Goal: Task Accomplishment & Management: Manage account settings

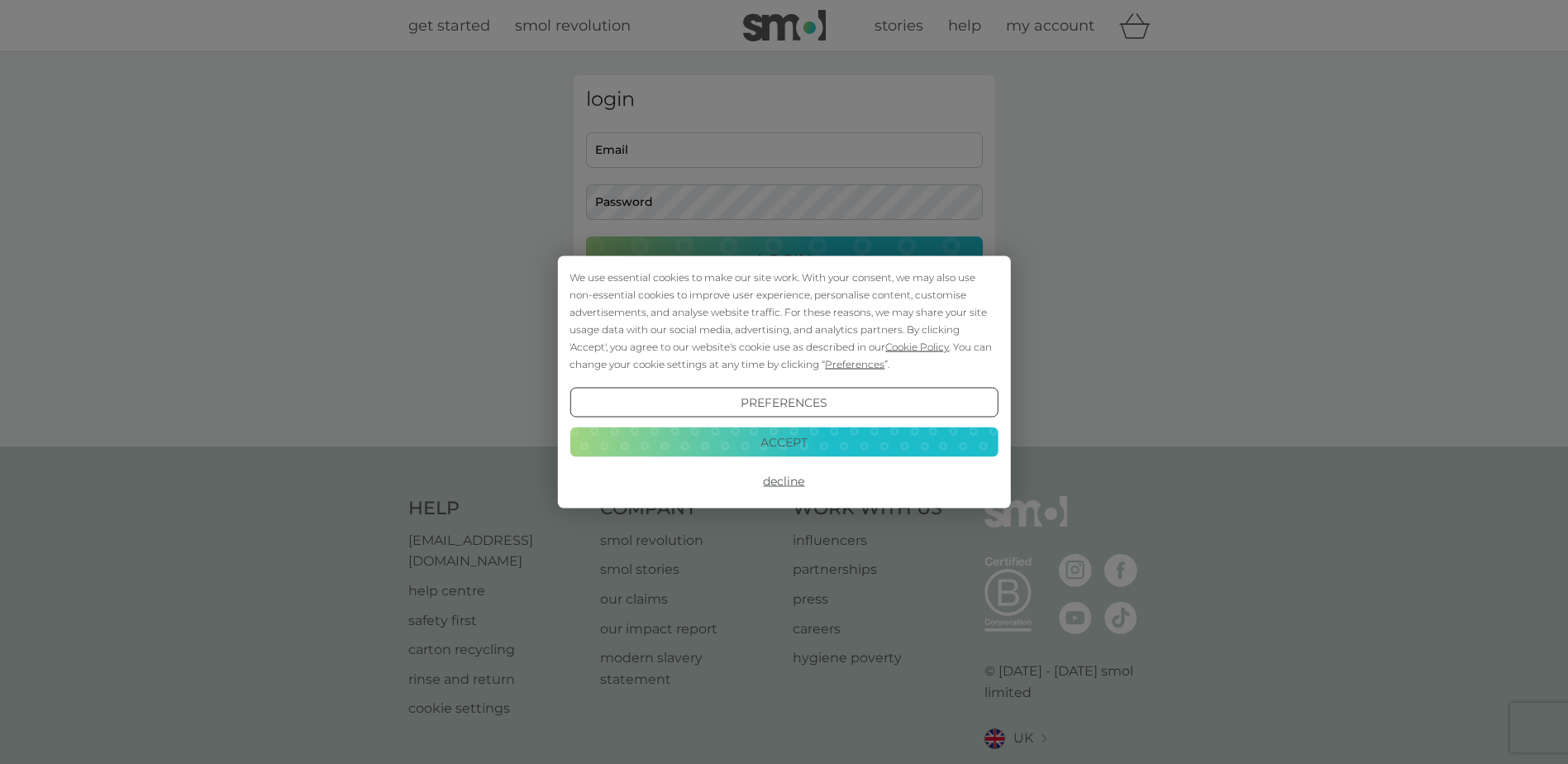
click at [784, 437] on button "Accept" at bounding box center [784, 441] width 428 height 29
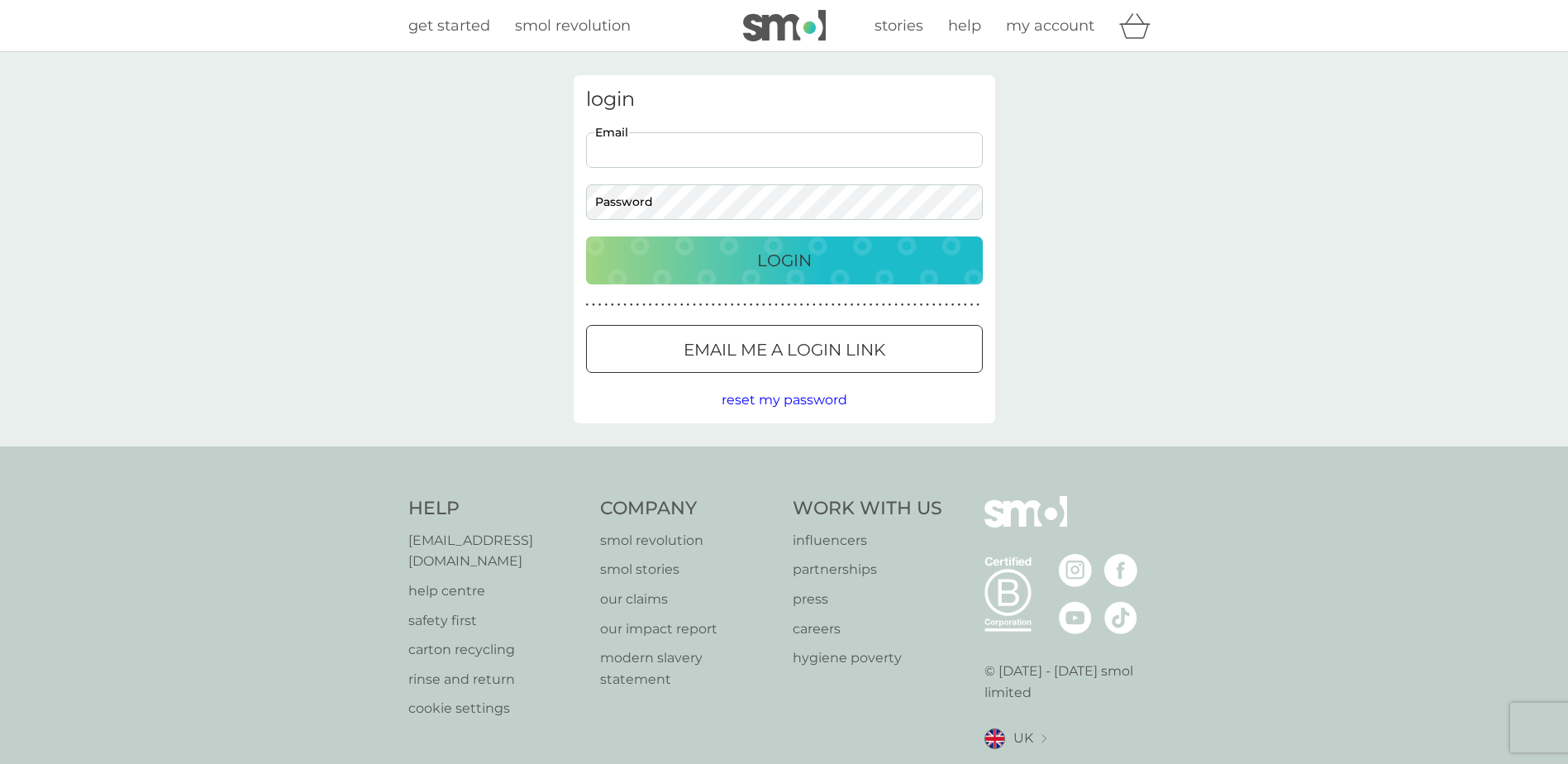
click at [709, 139] on input "Email" at bounding box center [784, 150] width 397 height 36
type input "[EMAIL_ADDRESS][DOMAIN_NAME]"
click at [847, 255] on div "Login" at bounding box center [784, 261] width 364 height 27
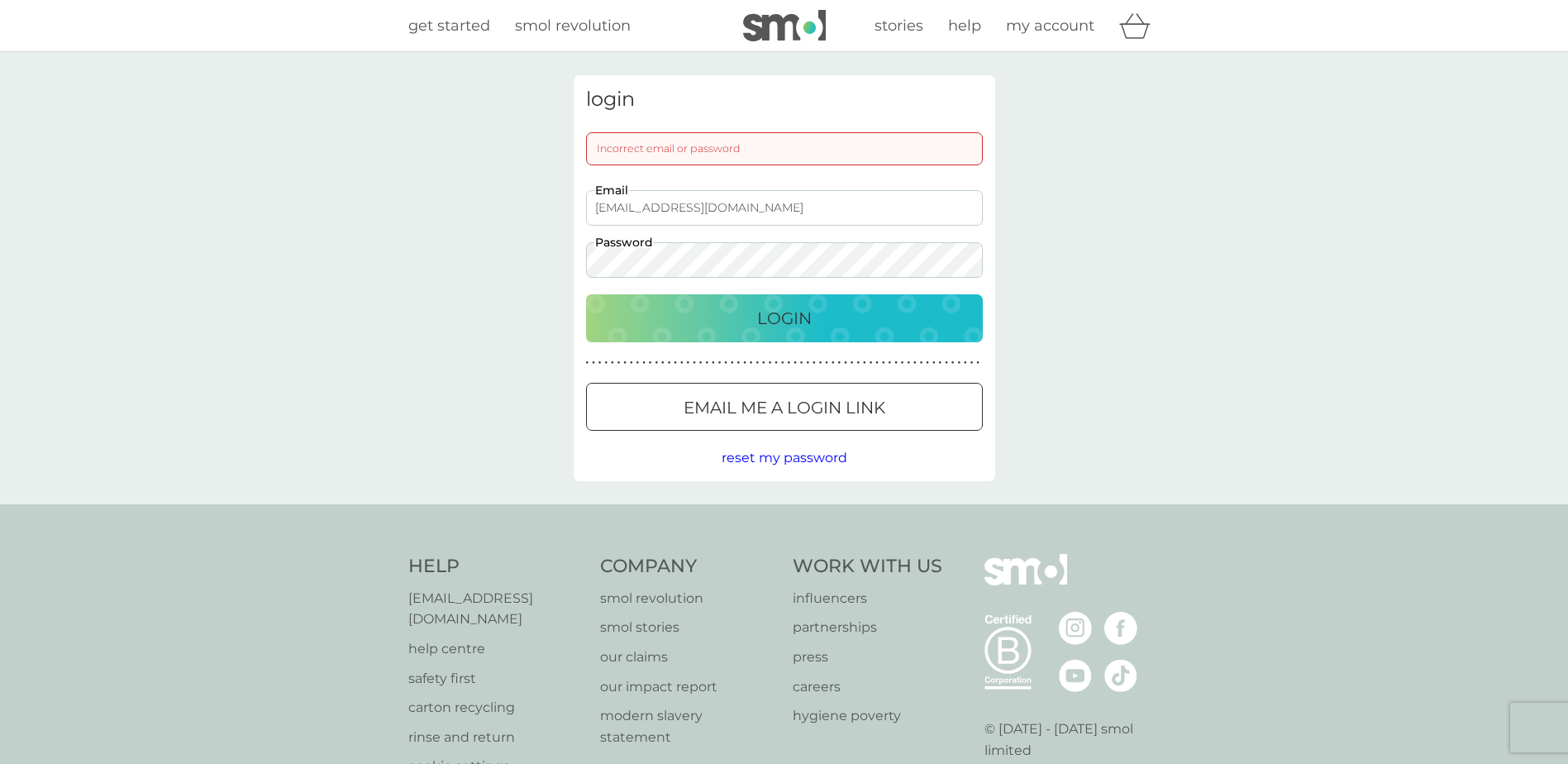
click at [769, 319] on p "Login" at bounding box center [784, 319] width 54 height 27
click at [532, 270] on div "login Incorrect email or password [EMAIL_ADDRESS][DOMAIN_NAME] Email Password L…" at bounding box center [784, 278] width 1568 height 453
click at [741, 323] on div "Login" at bounding box center [784, 319] width 364 height 27
click at [735, 311] on div "Login" at bounding box center [784, 319] width 364 height 27
click at [542, 267] on div "login Incorrect email or password [EMAIL_ADDRESS][DOMAIN_NAME] Email Password L…" at bounding box center [784, 278] width 1568 height 453
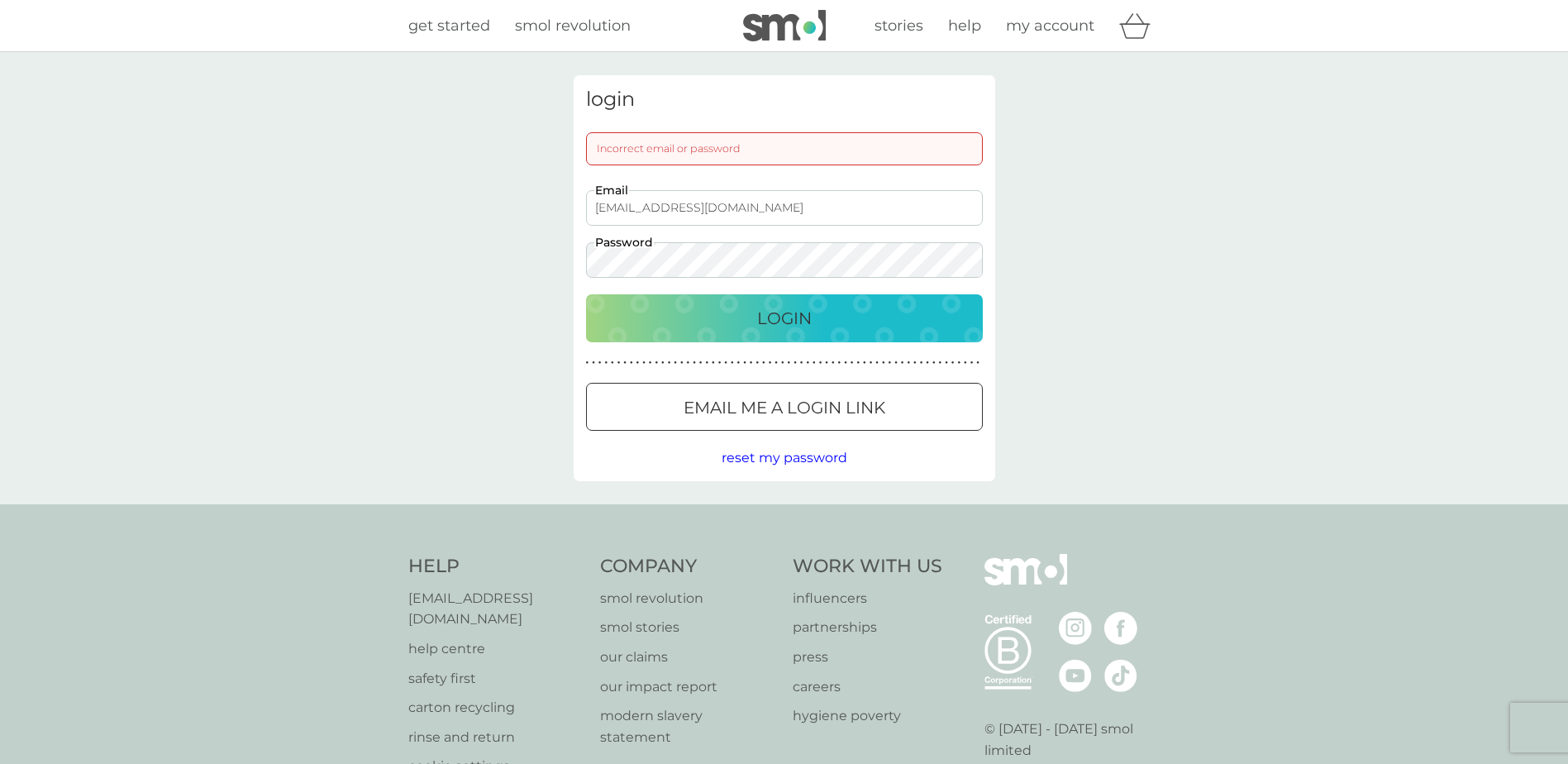
click at [857, 311] on div "Login" at bounding box center [784, 319] width 364 height 27
click at [787, 316] on p "Login" at bounding box center [784, 319] width 54 height 27
click at [555, 258] on div "login Incorrect email or password [EMAIL_ADDRESS][DOMAIN_NAME] Email Password L…" at bounding box center [784, 278] width 1568 height 453
click at [830, 309] on div "Login" at bounding box center [784, 319] width 364 height 27
click at [788, 458] on span "reset my password" at bounding box center [784, 458] width 126 height 16
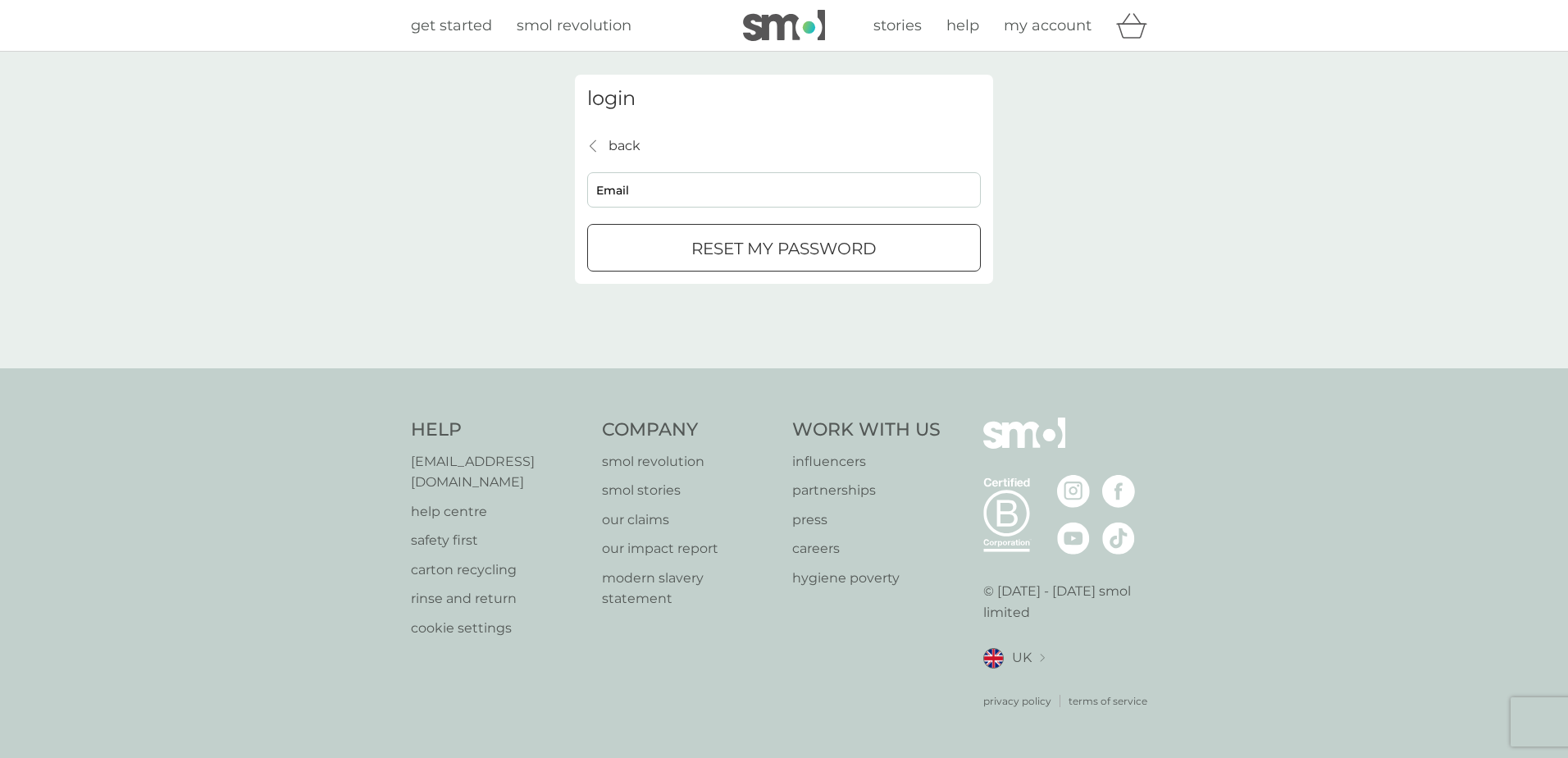
click at [738, 194] on input "Email" at bounding box center [784, 190] width 394 height 35
type input "[EMAIL_ADDRESS][DOMAIN_NAME]"
click at [715, 249] on p "reset my password" at bounding box center [784, 249] width 185 height 27
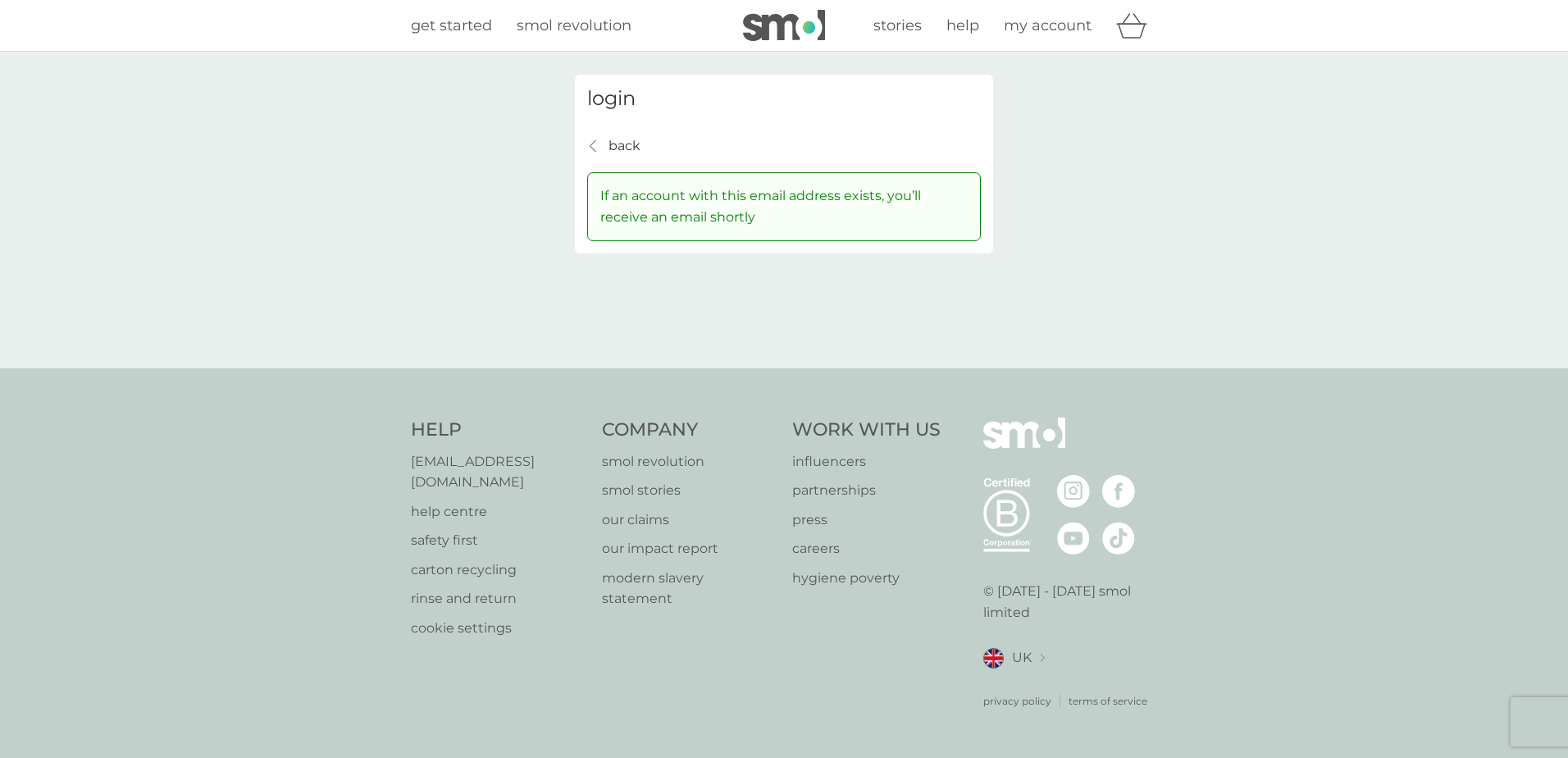
click at [625, 139] on p "back" at bounding box center [624, 146] width 32 height 21
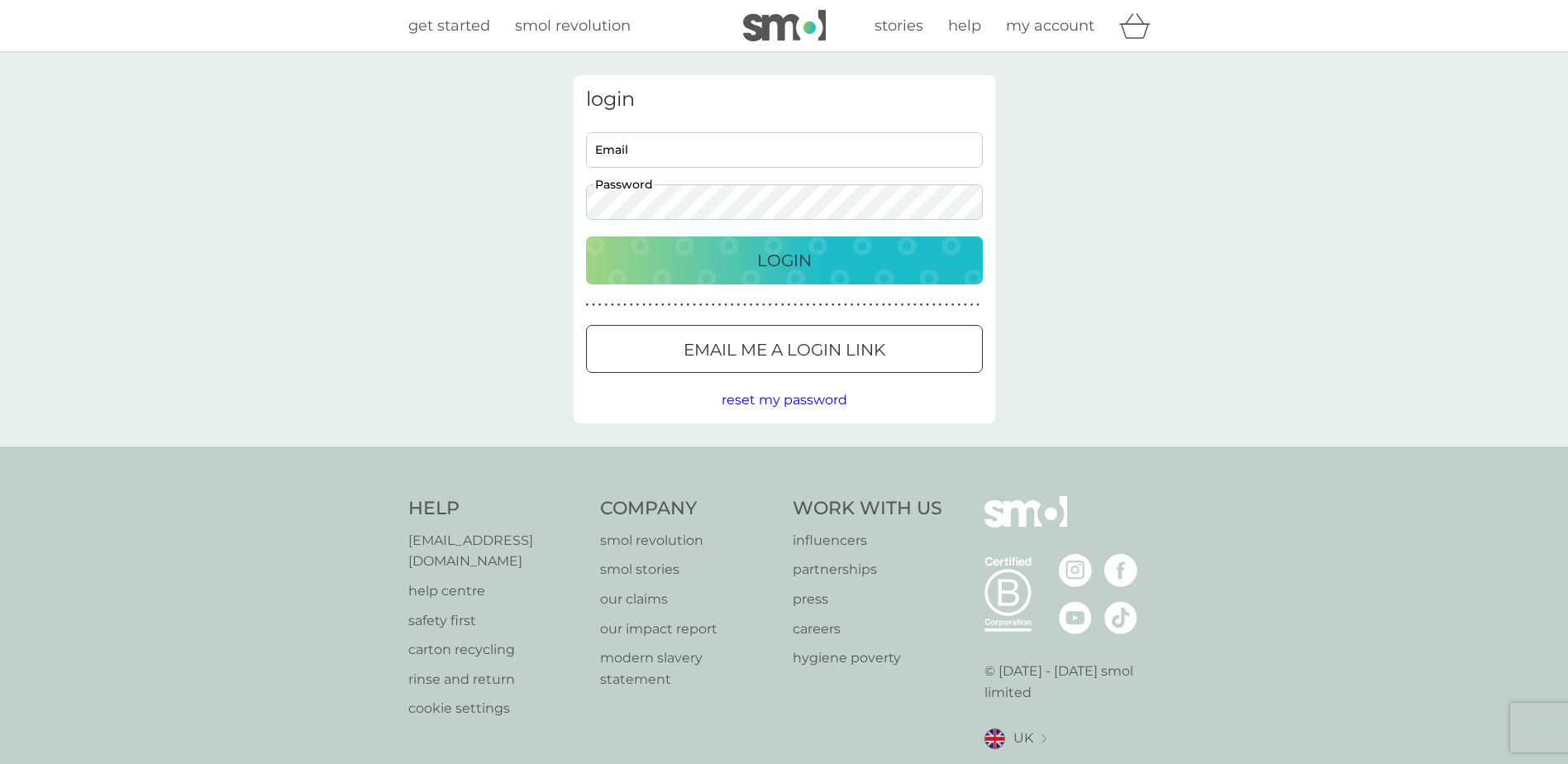
click at [641, 137] on input "Email" at bounding box center [784, 150] width 397 height 36
type input "[EMAIL_ADDRESS][DOMAIN_NAME]"
click at [742, 267] on div "Login" at bounding box center [784, 261] width 364 height 27
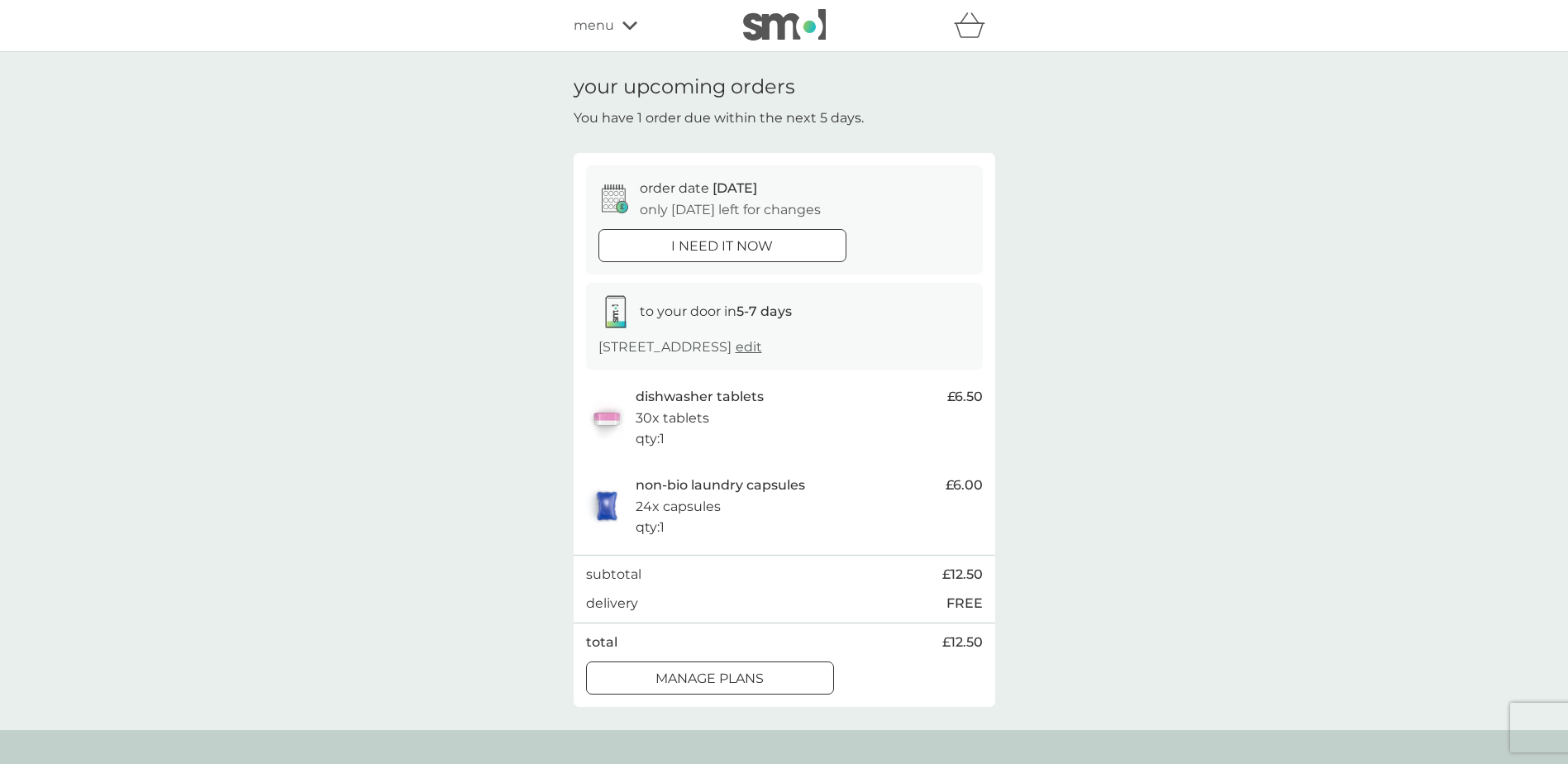
click at [726, 676] on div at bounding box center [709, 677] width 60 height 17
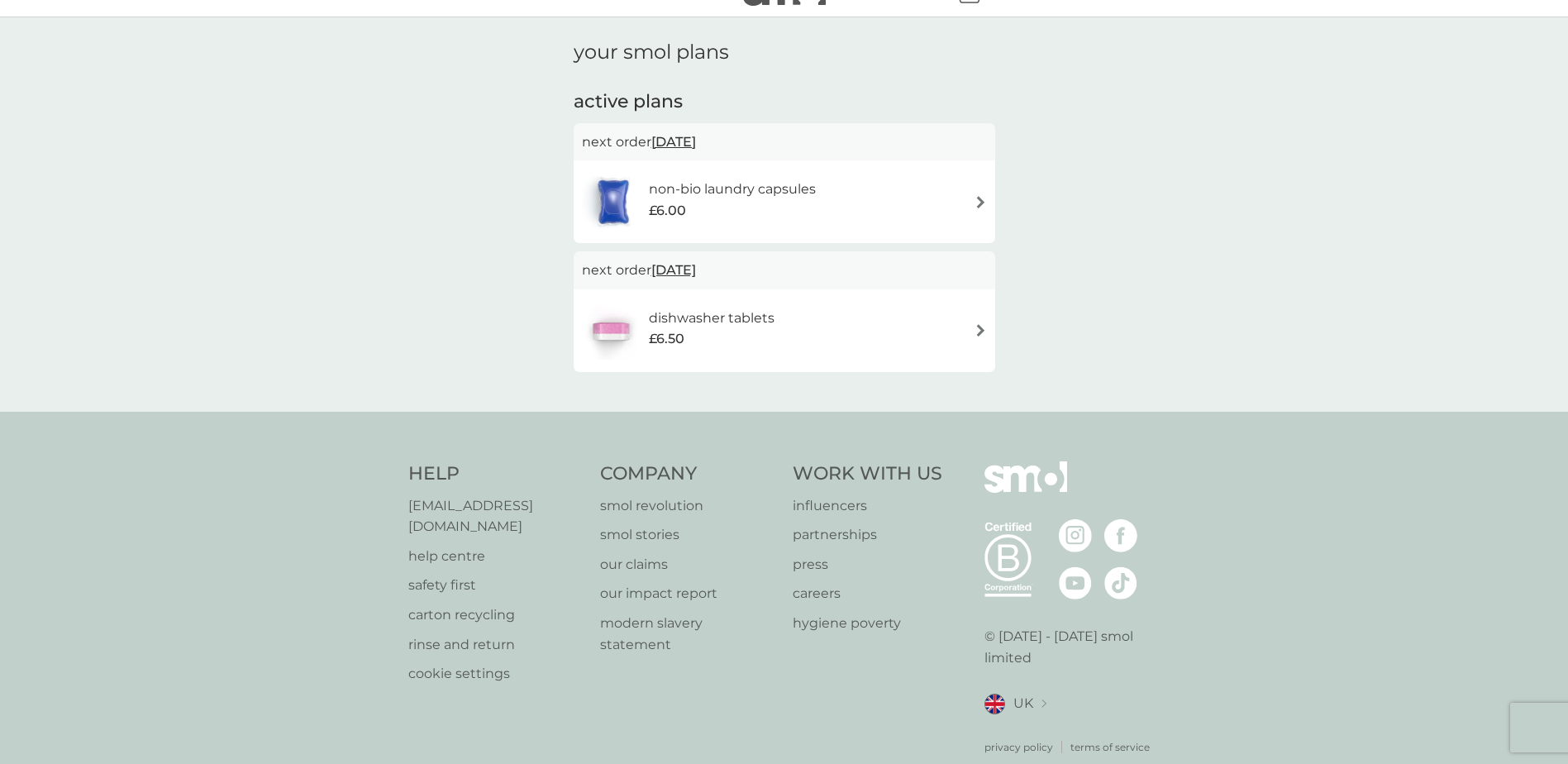
scroll to position [54, 0]
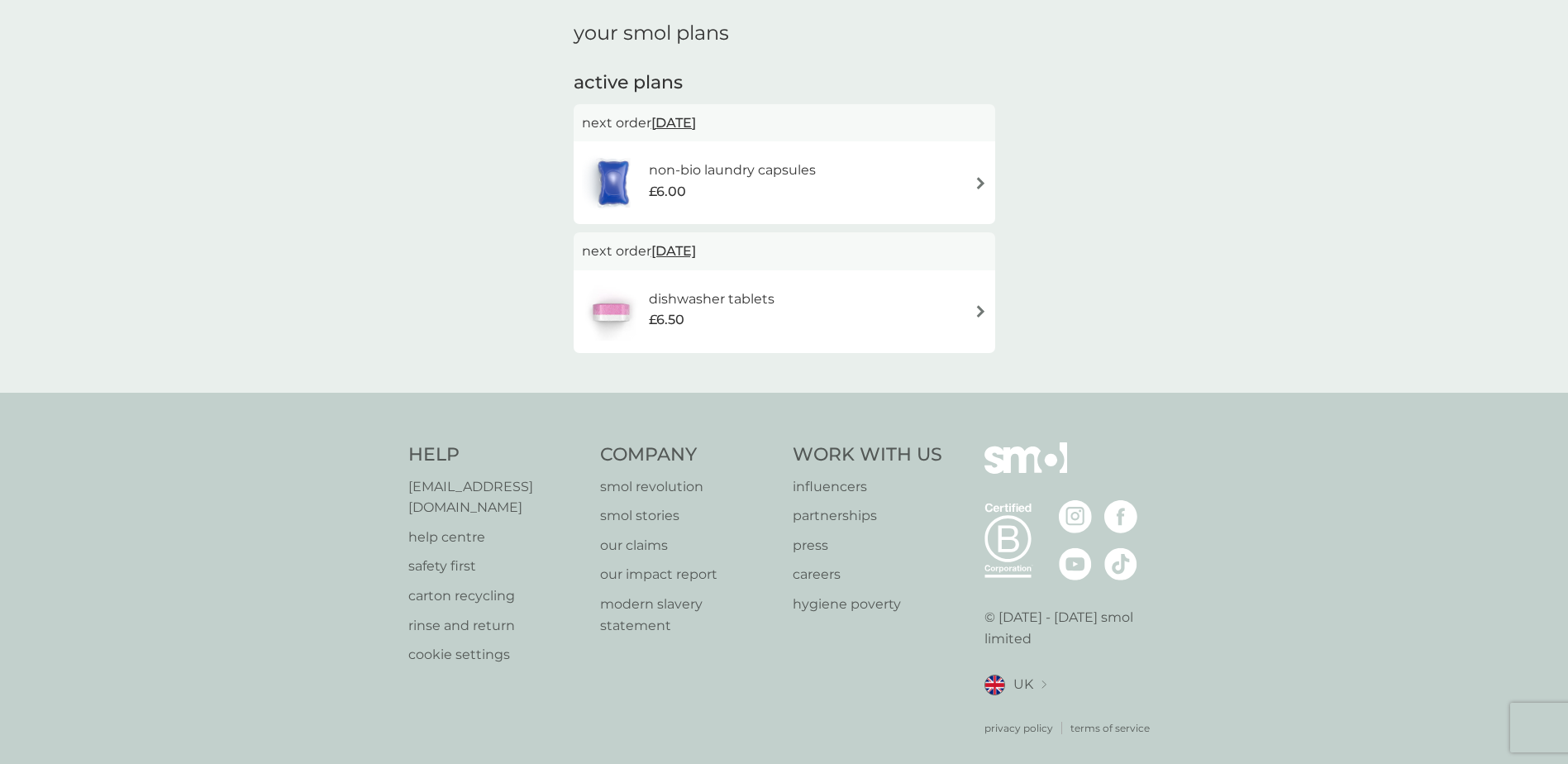
click at [981, 182] on img at bounding box center [981, 183] width 12 height 12
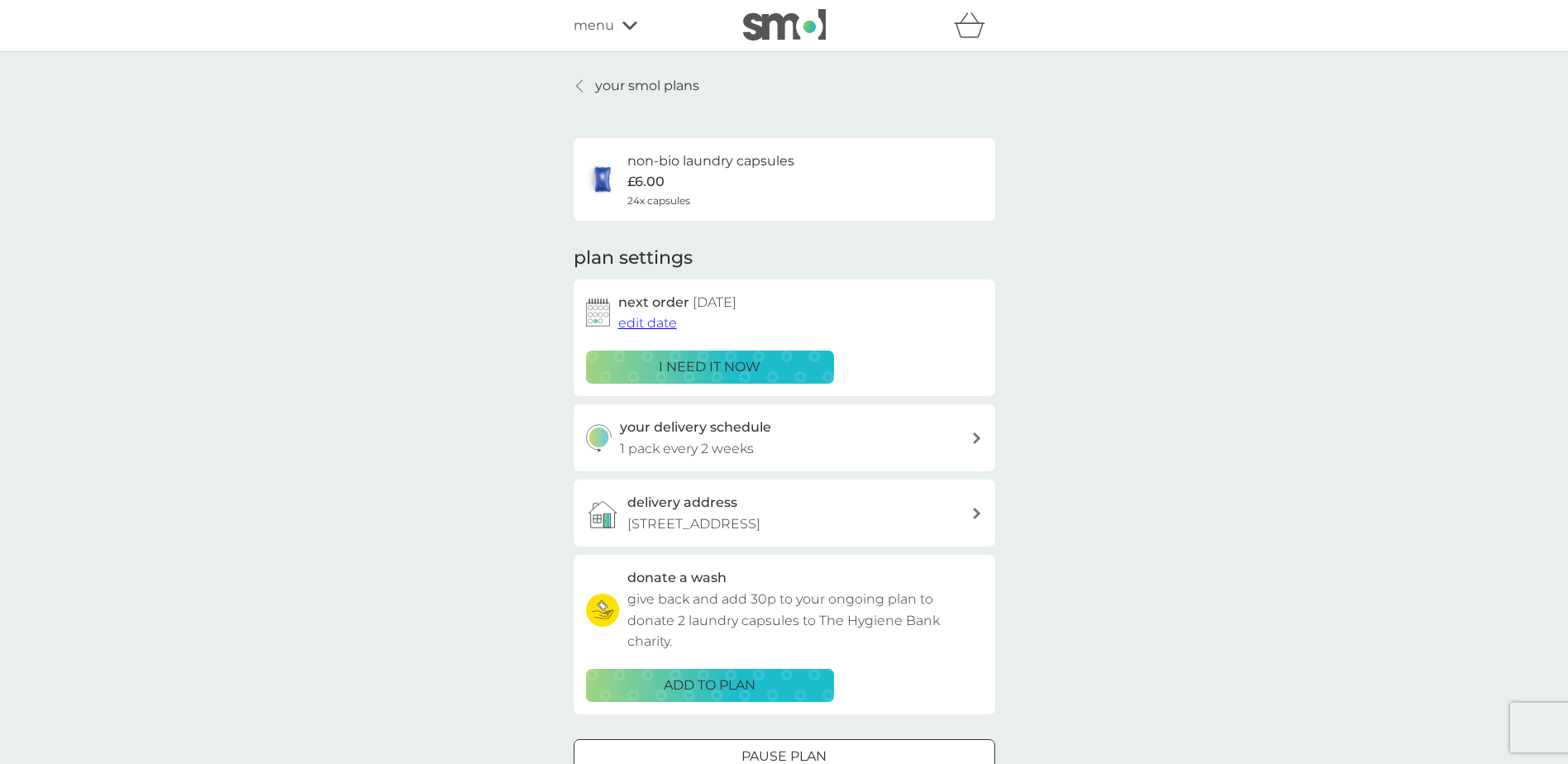
click at [662, 328] on span "edit date" at bounding box center [648, 323] width 59 height 16
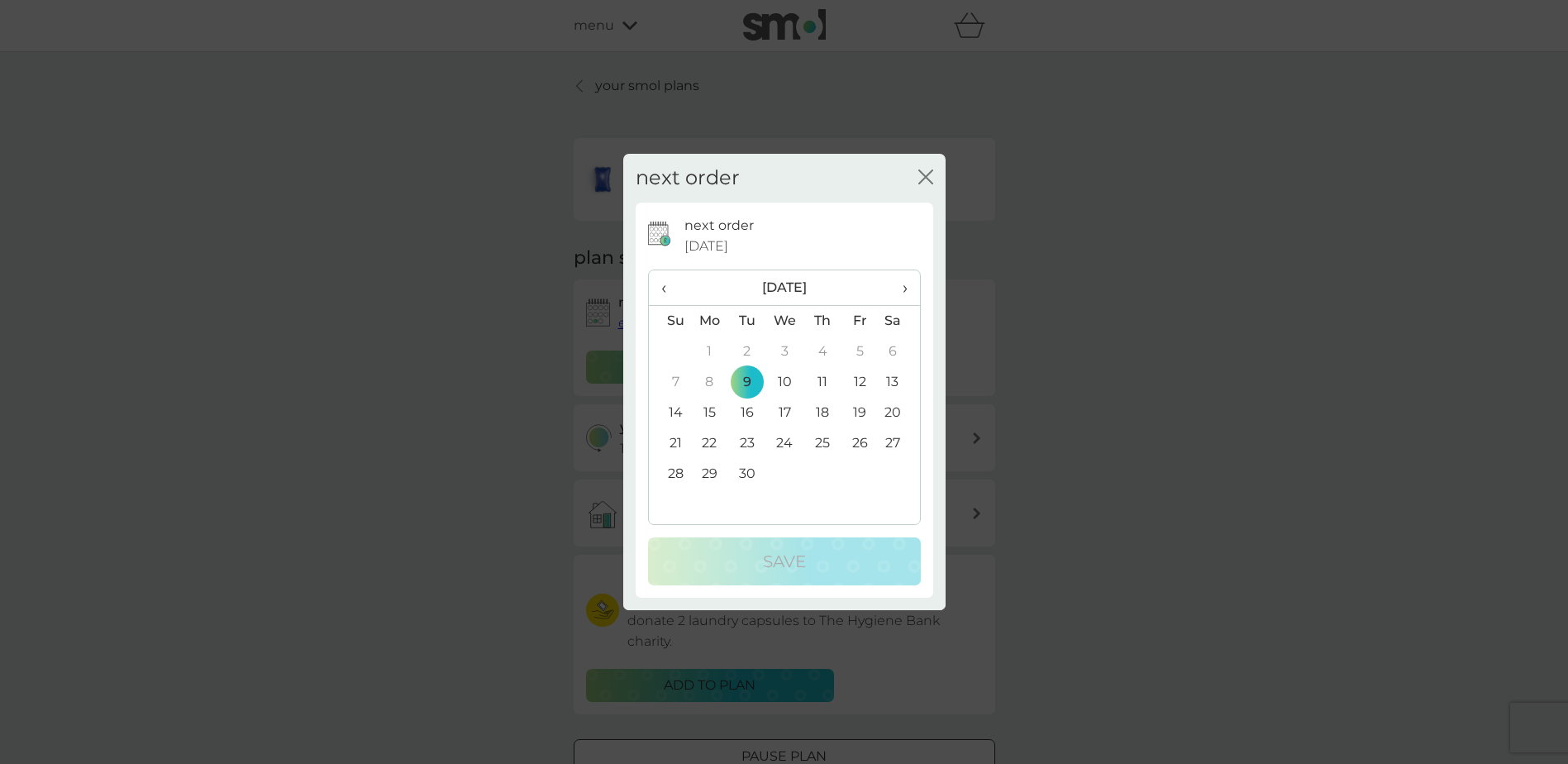
click at [903, 283] on span "›" at bounding box center [899, 287] width 17 height 35
click at [884, 355] on td "1" at bounding box center [899, 352] width 41 height 30
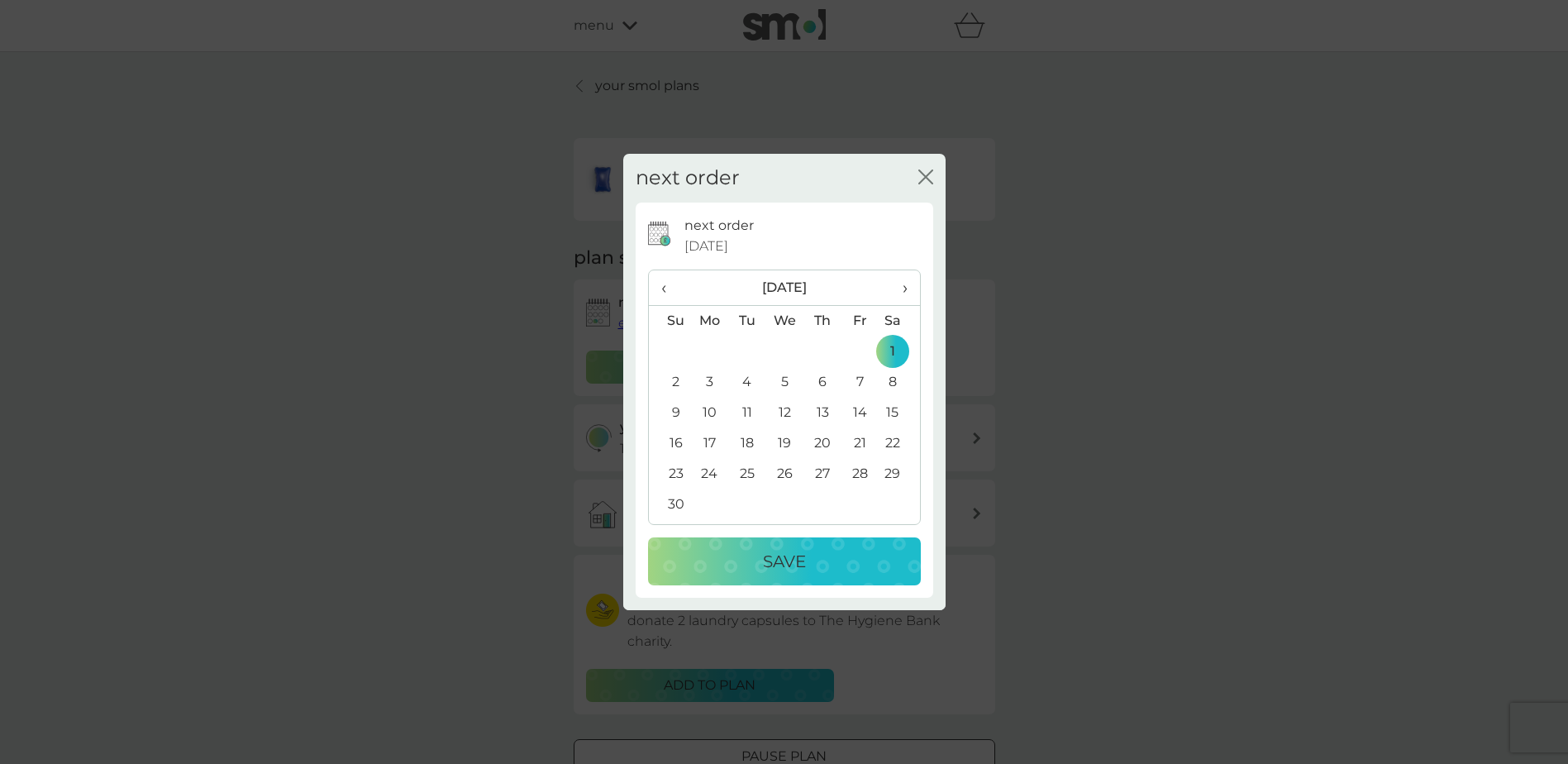
click at [777, 563] on p "Save" at bounding box center [784, 561] width 43 height 27
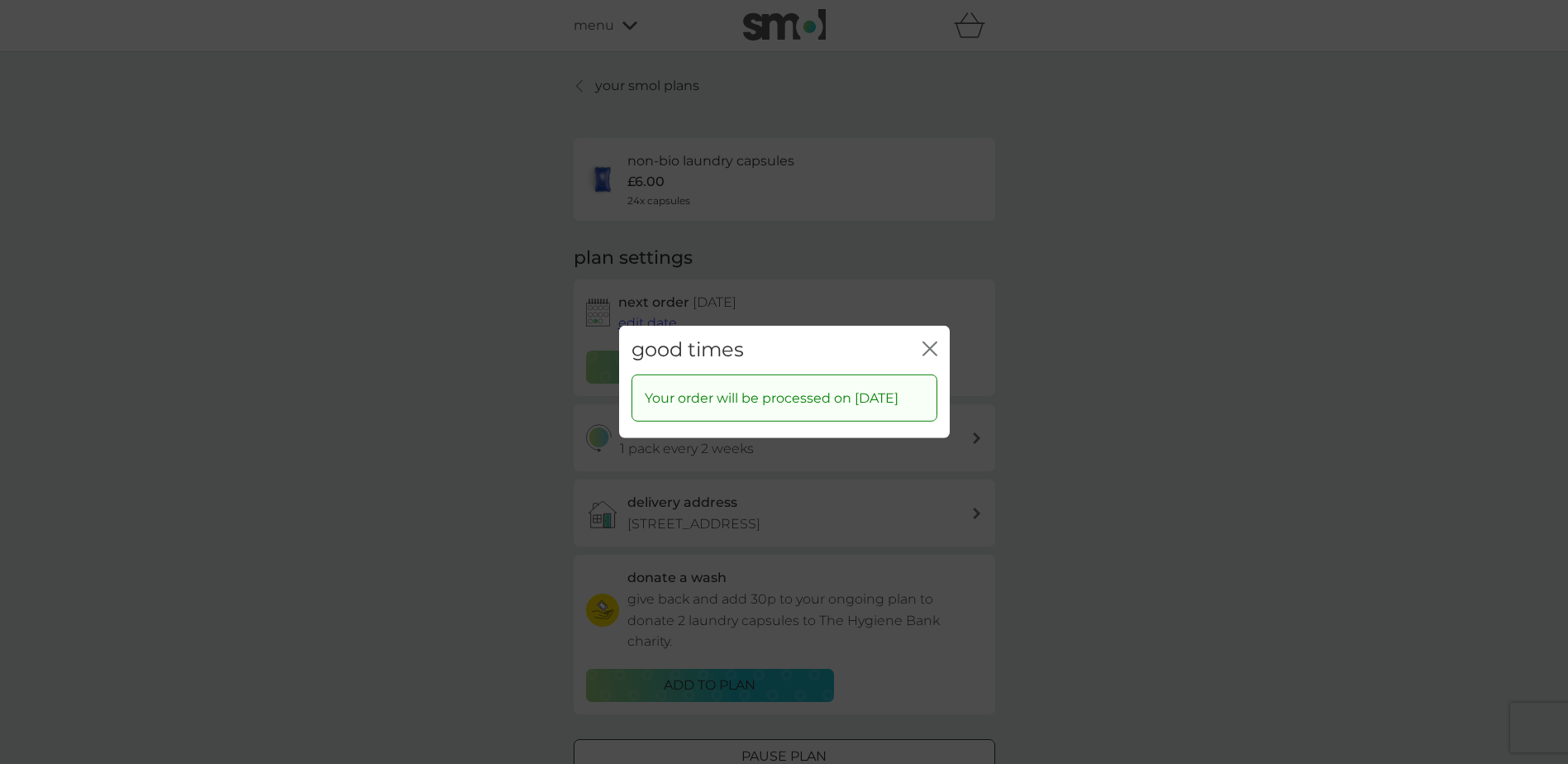
click at [923, 342] on icon "close" at bounding box center [930, 349] width 15 height 15
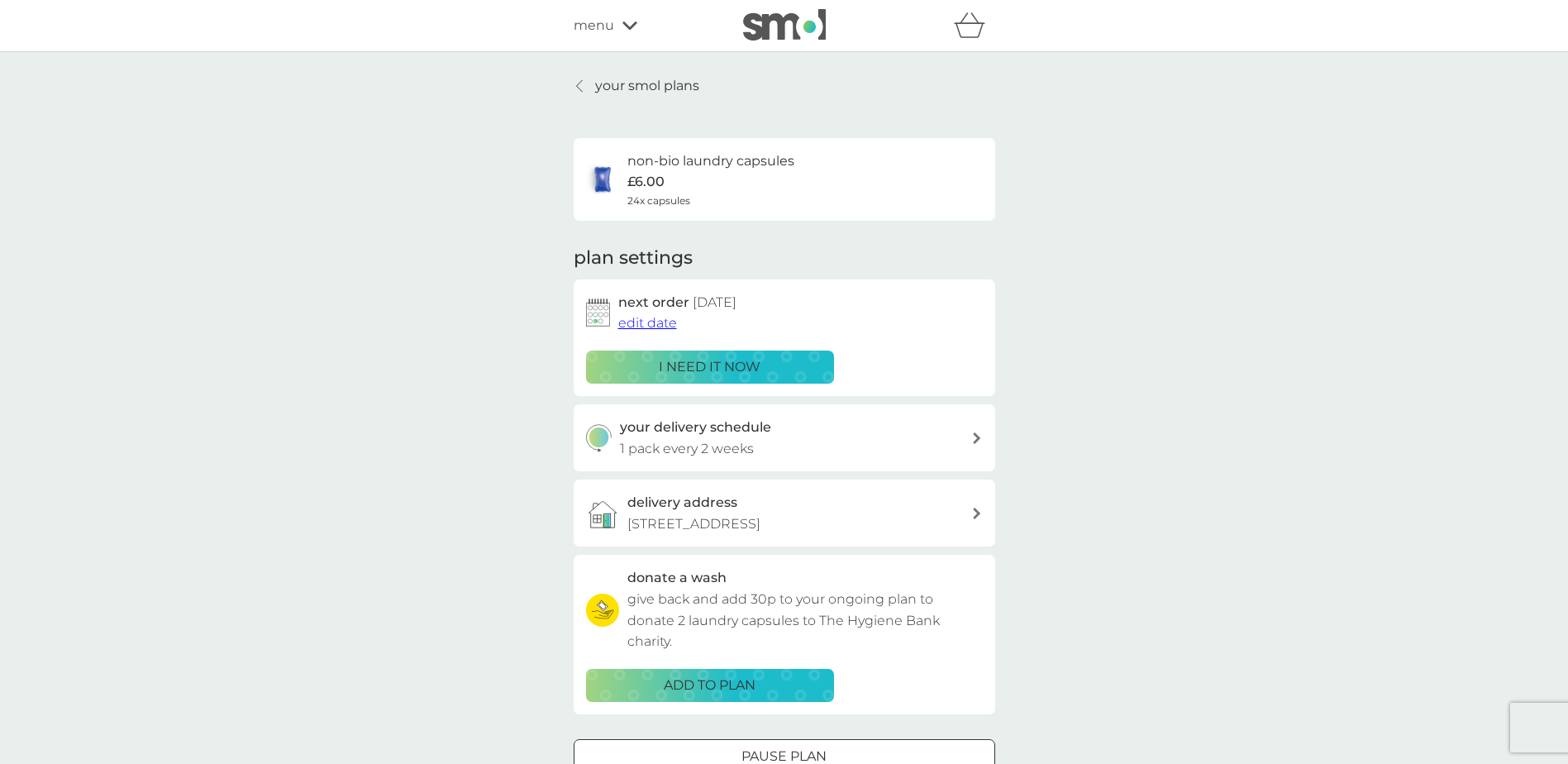
click at [959, 438] on div "your delivery schedule 1 pack every 2 weeks" at bounding box center [796, 437] width 352 height 42
select select "14"
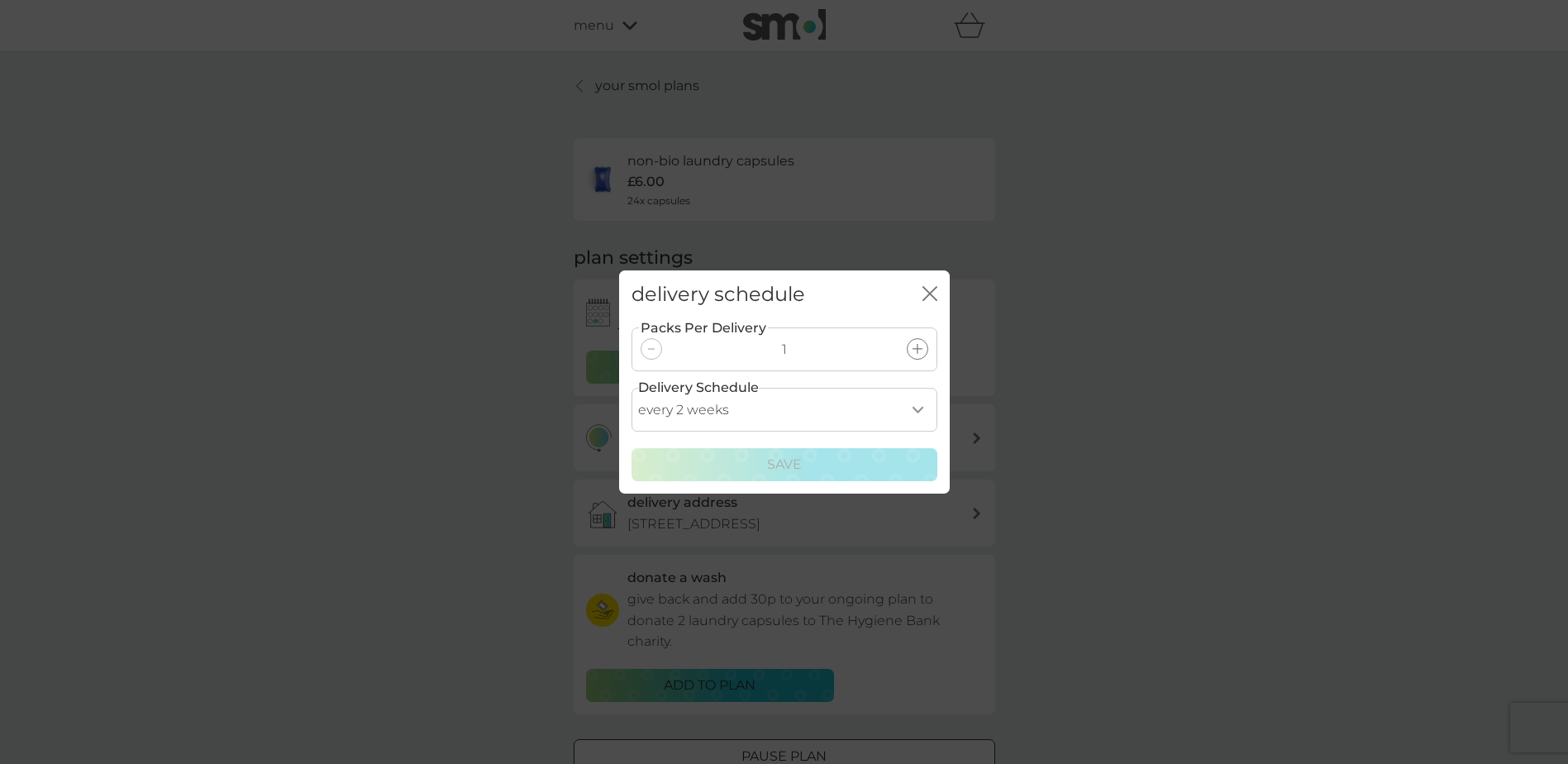
click at [928, 289] on icon "close" at bounding box center [930, 294] width 15 height 15
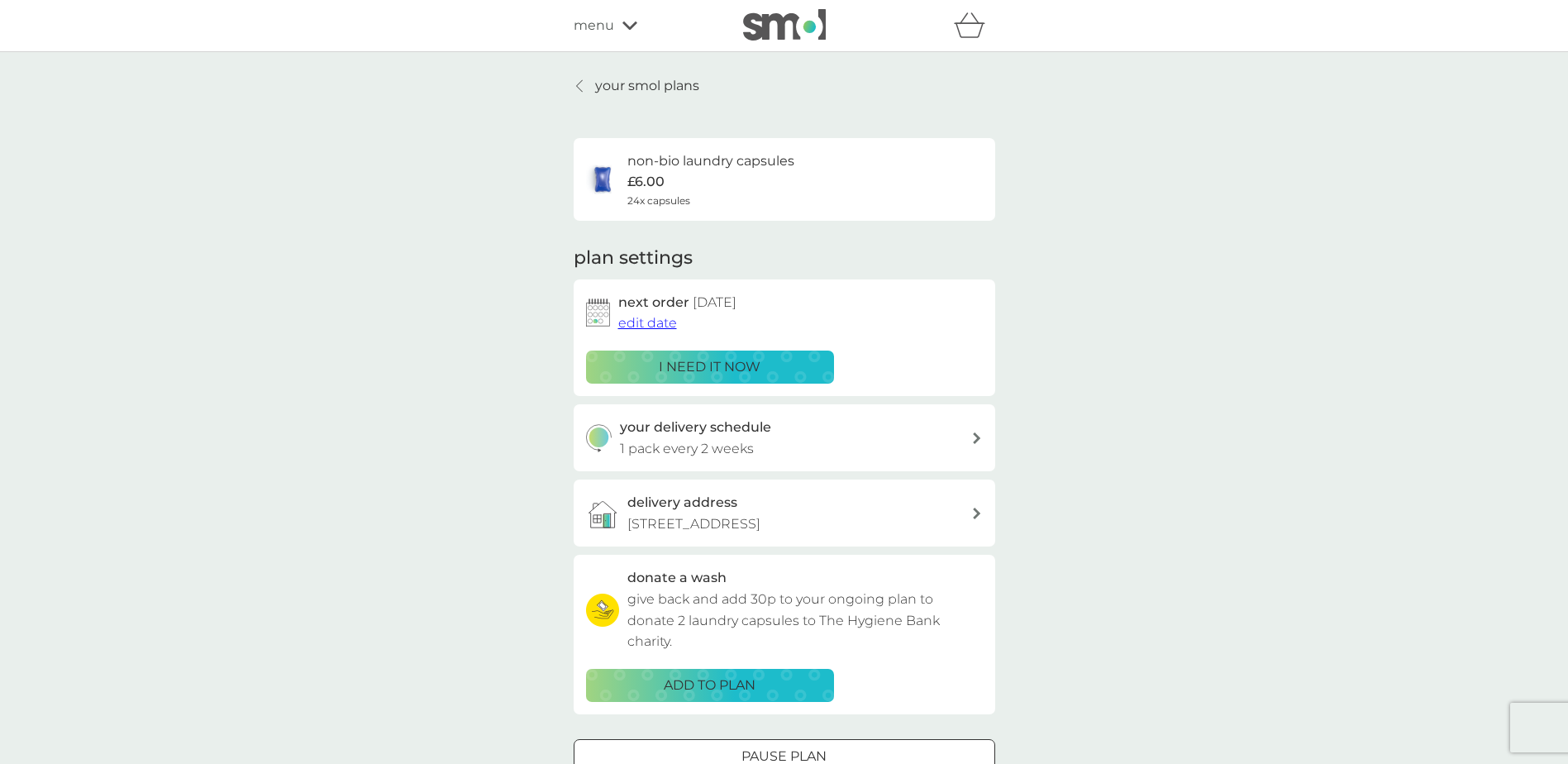
click at [577, 87] on icon at bounding box center [579, 86] width 5 height 12
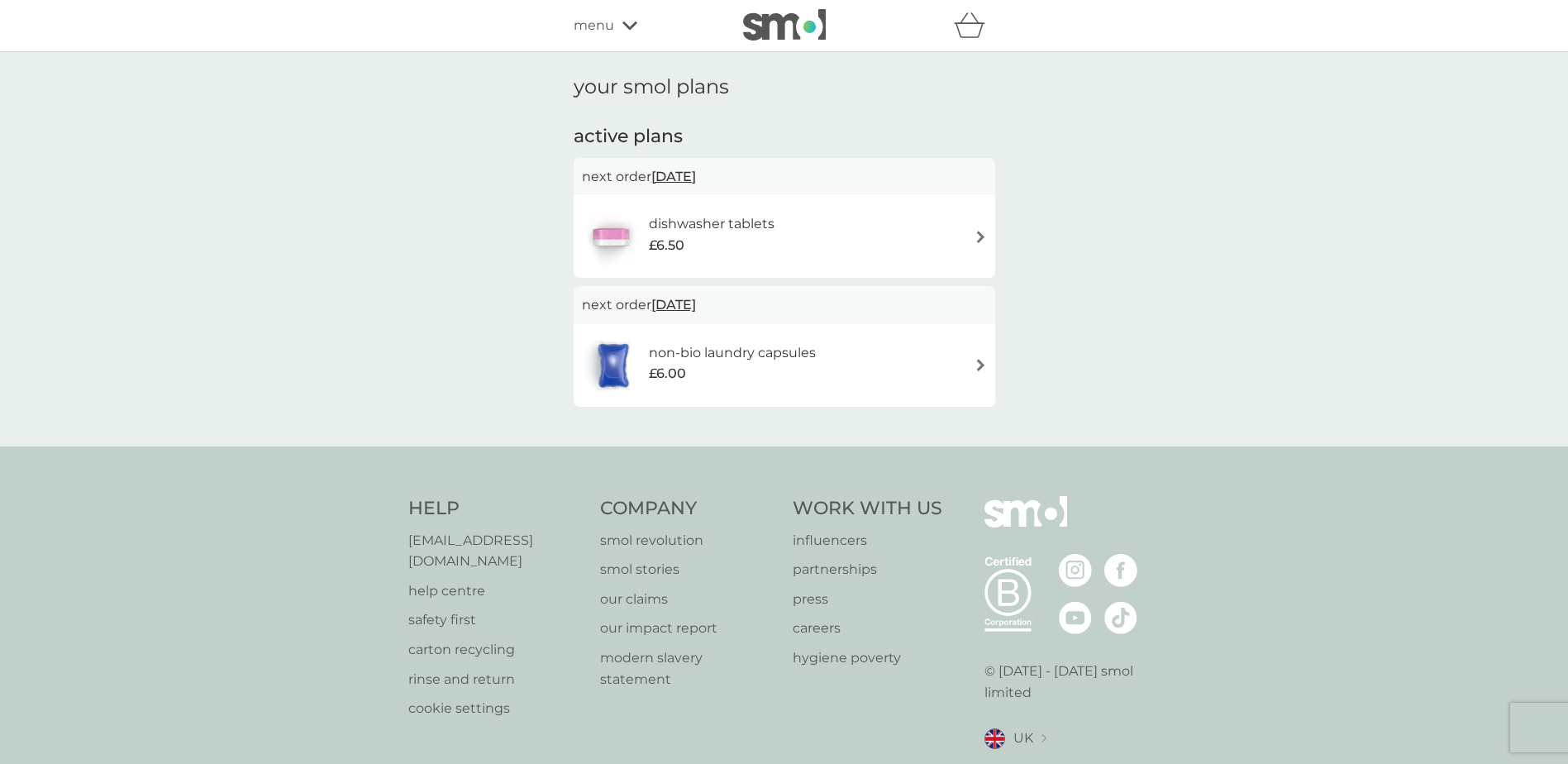
click at [739, 219] on h6 "dishwasher tablets" at bounding box center [711, 224] width 126 height 21
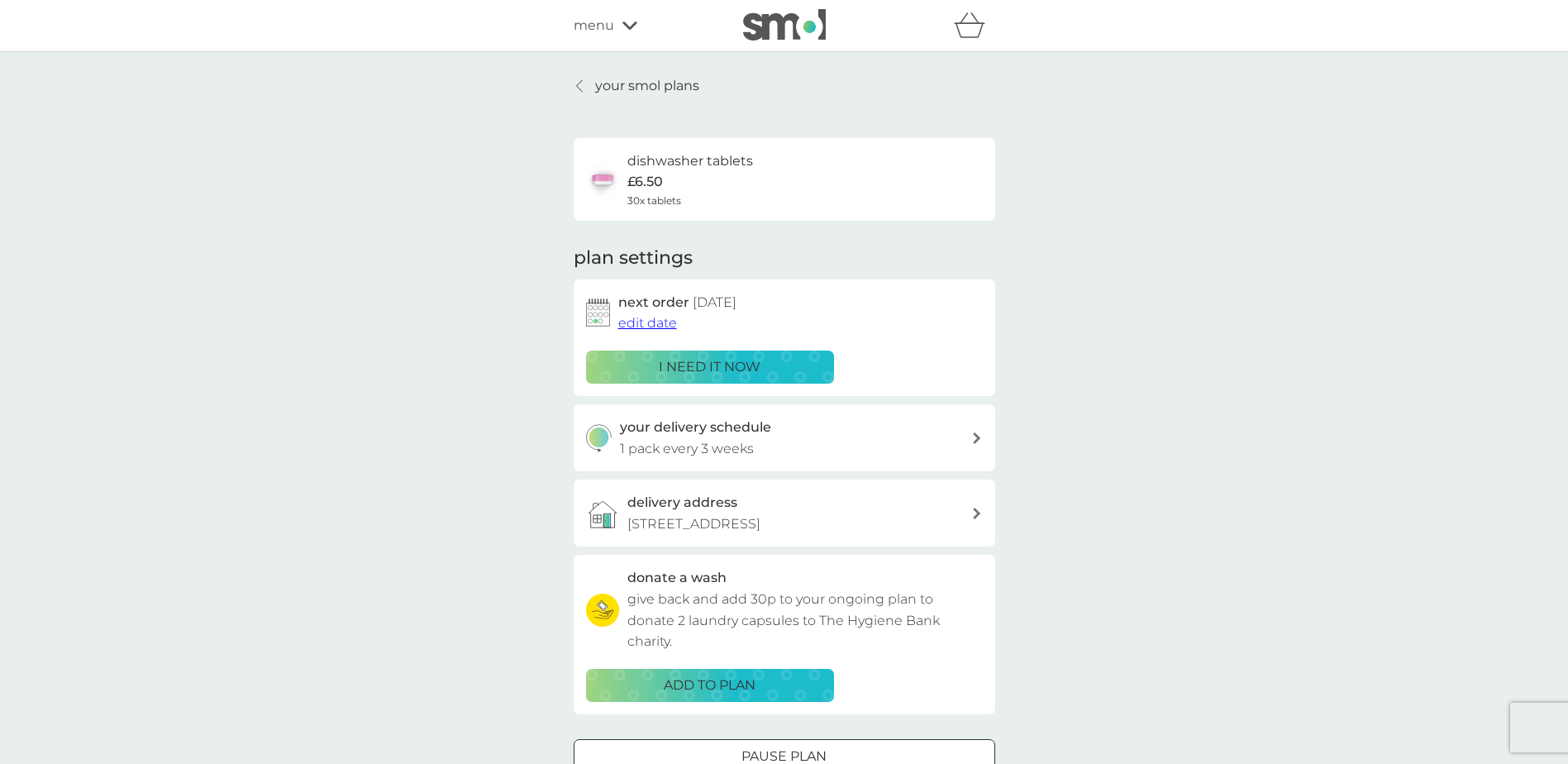
click at [668, 315] on span "edit date" at bounding box center [648, 323] width 59 height 16
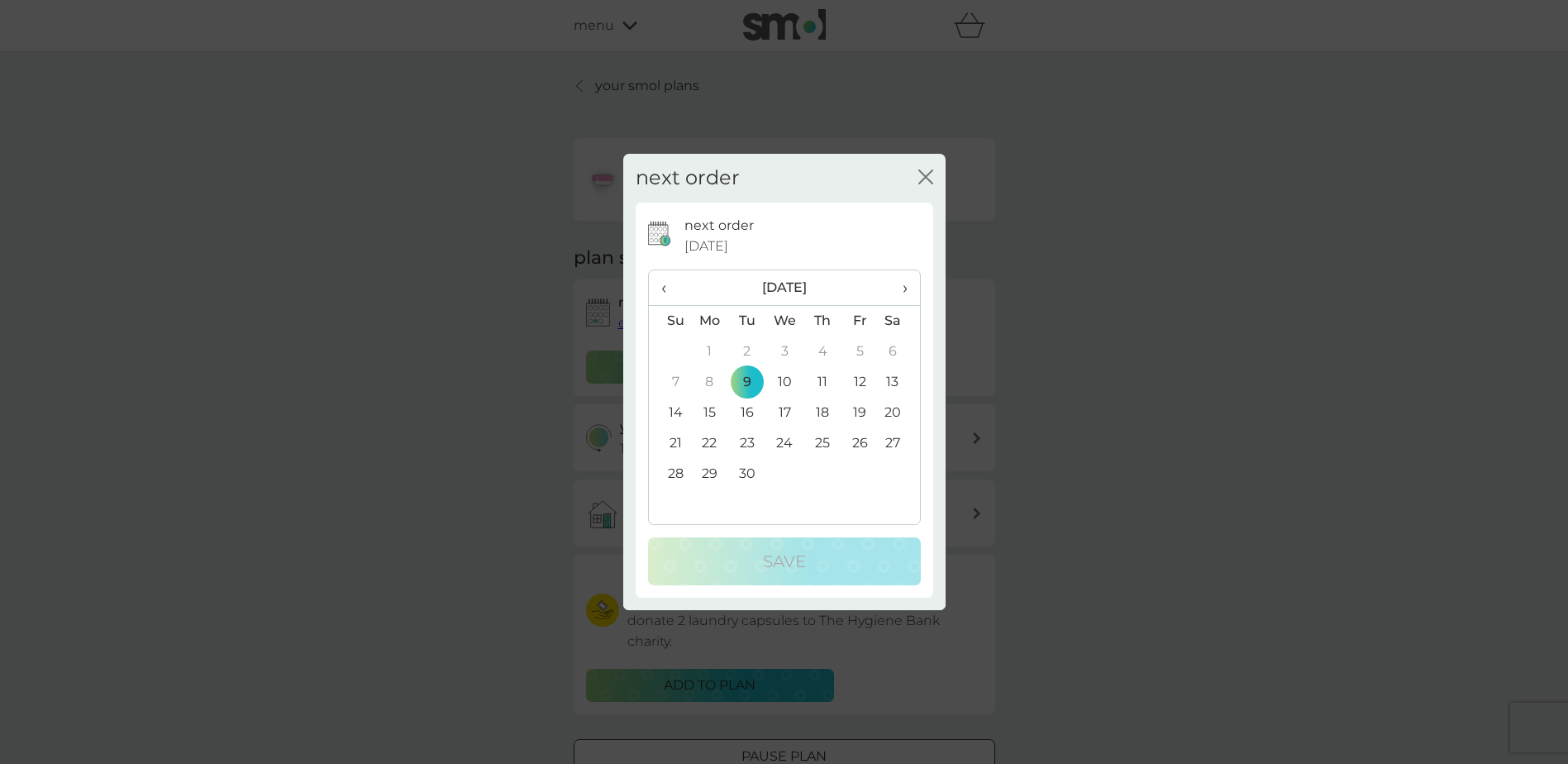
click at [905, 286] on span "›" at bounding box center [899, 287] width 17 height 35
click at [887, 346] on td "1" at bounding box center [899, 352] width 41 height 30
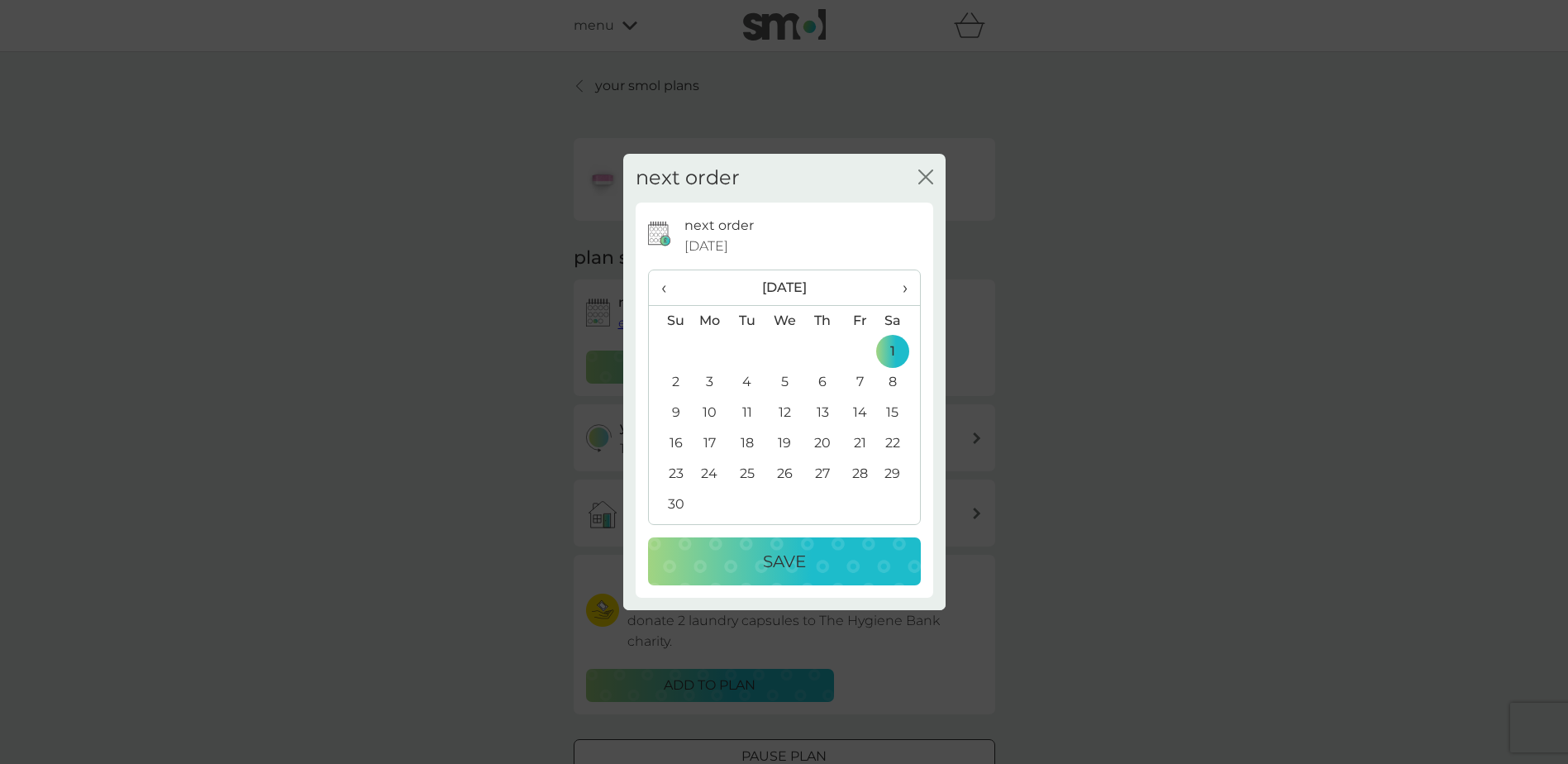
click at [789, 557] on p "Save" at bounding box center [784, 561] width 43 height 27
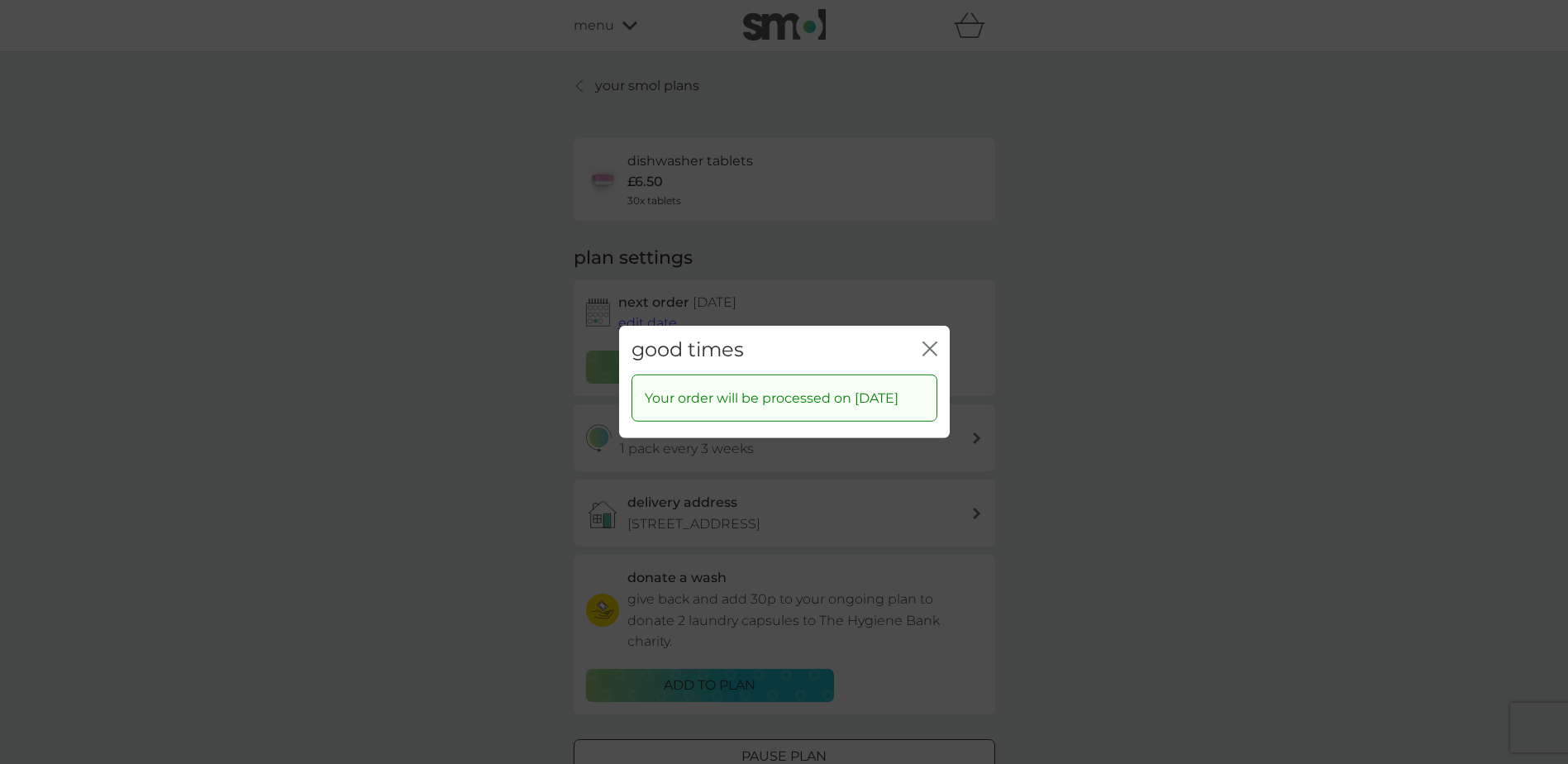
click at [927, 342] on icon "close" at bounding box center [930, 349] width 15 height 15
